Goal: Navigation & Orientation: Find specific page/section

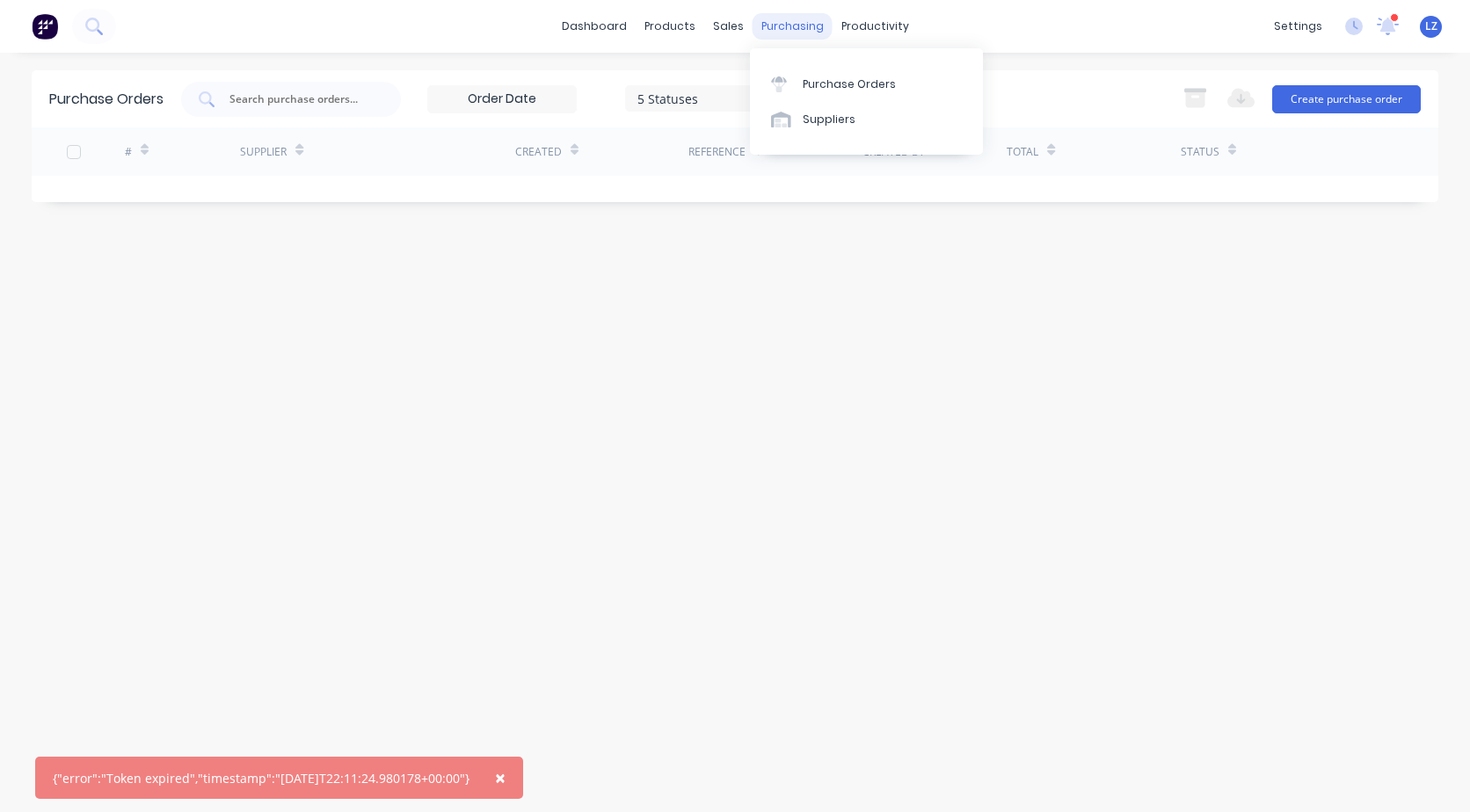
click at [770, 26] on div "purchasing" at bounding box center [793, 26] width 80 height 26
click at [826, 78] on div "Purchase Orders" at bounding box center [849, 84] width 93 height 16
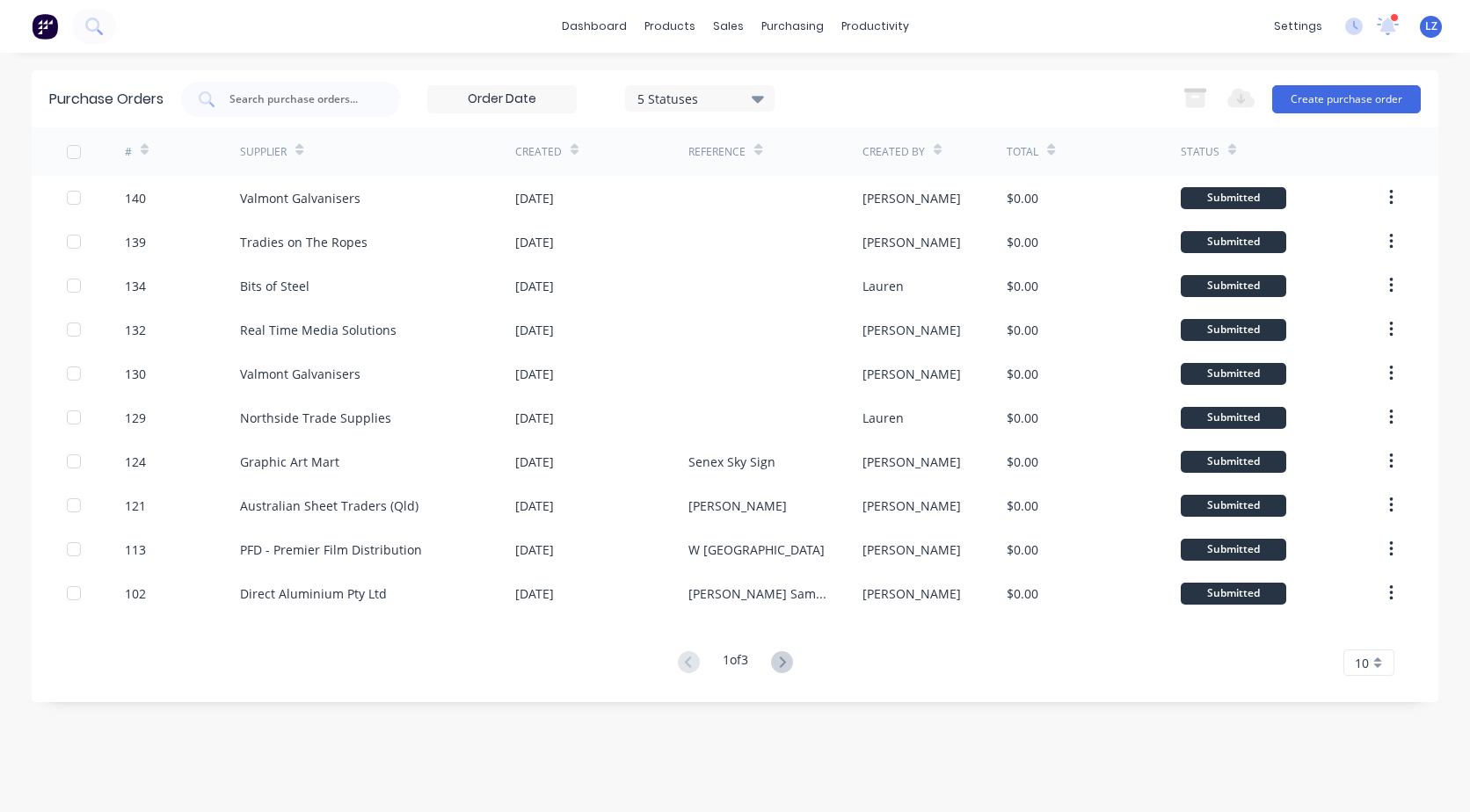
click at [773, 659] on button at bounding box center [782, 662] width 33 height 25
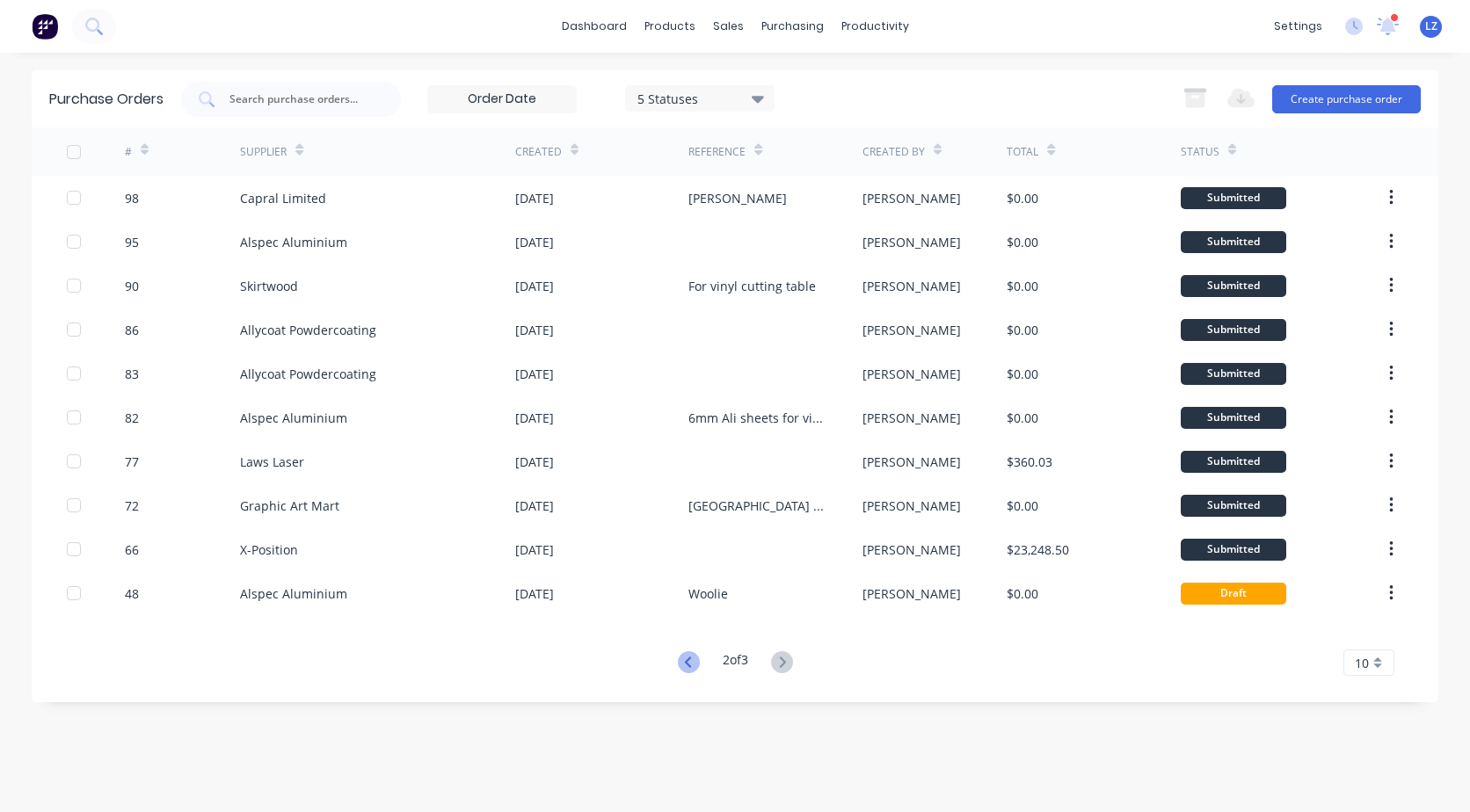
click at [688, 666] on icon at bounding box center [689, 662] width 22 height 22
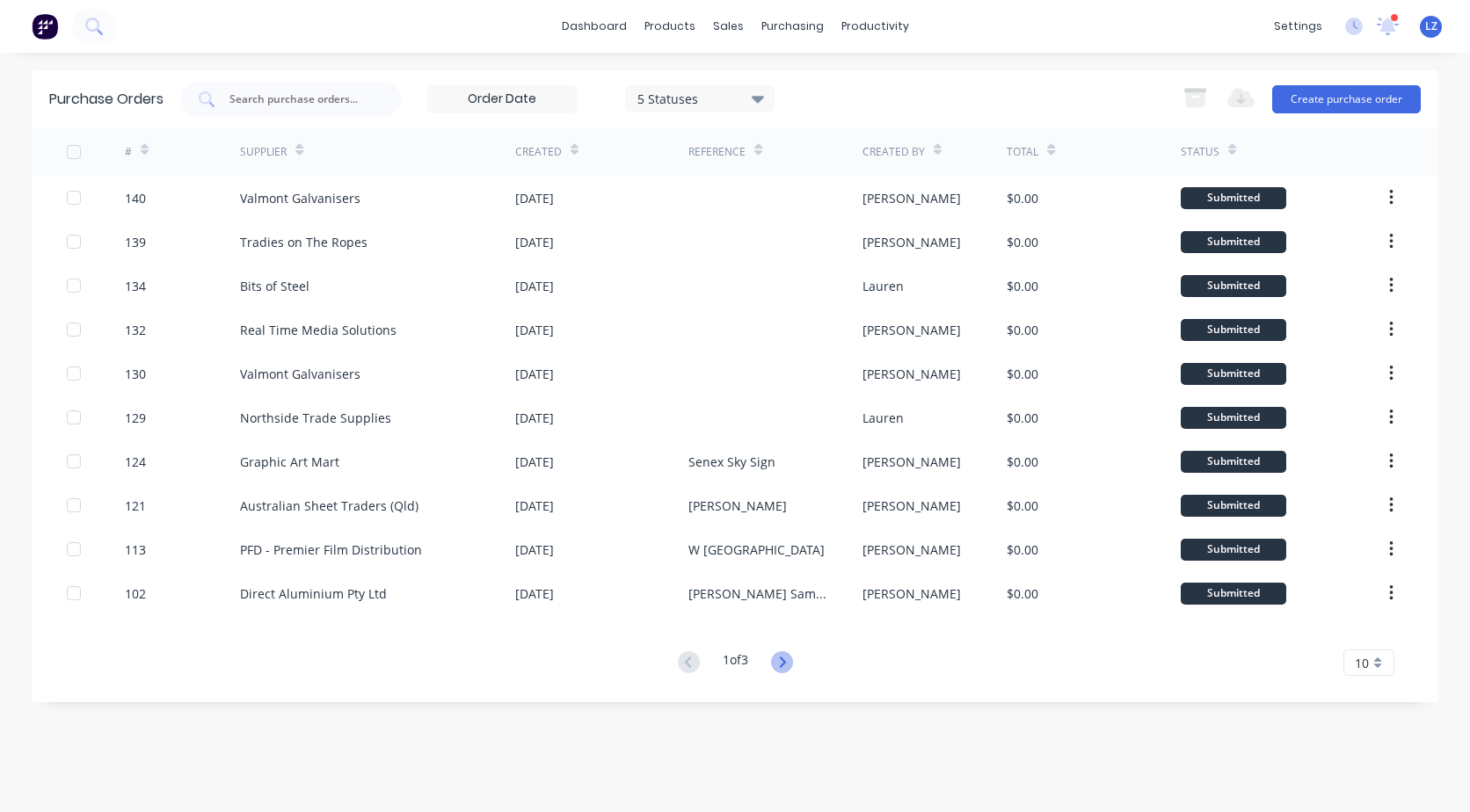
click at [783, 659] on icon at bounding box center [782, 661] width 7 height 10
